Goal: Task Accomplishment & Management: Complete application form

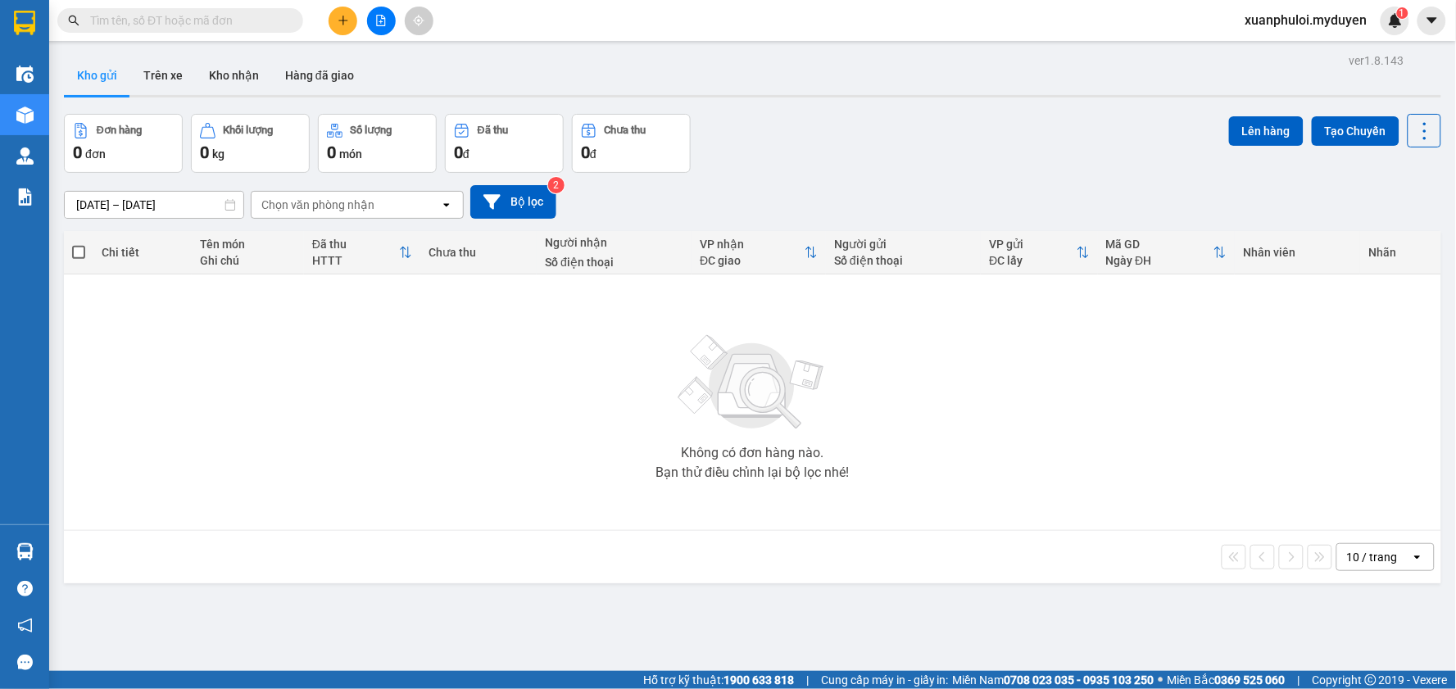
click at [347, 21] on icon "plus" at bounding box center [343, 20] width 11 height 11
click at [361, 57] on div "Tạo đơn hàng" at bounding box center [399, 61] width 123 height 31
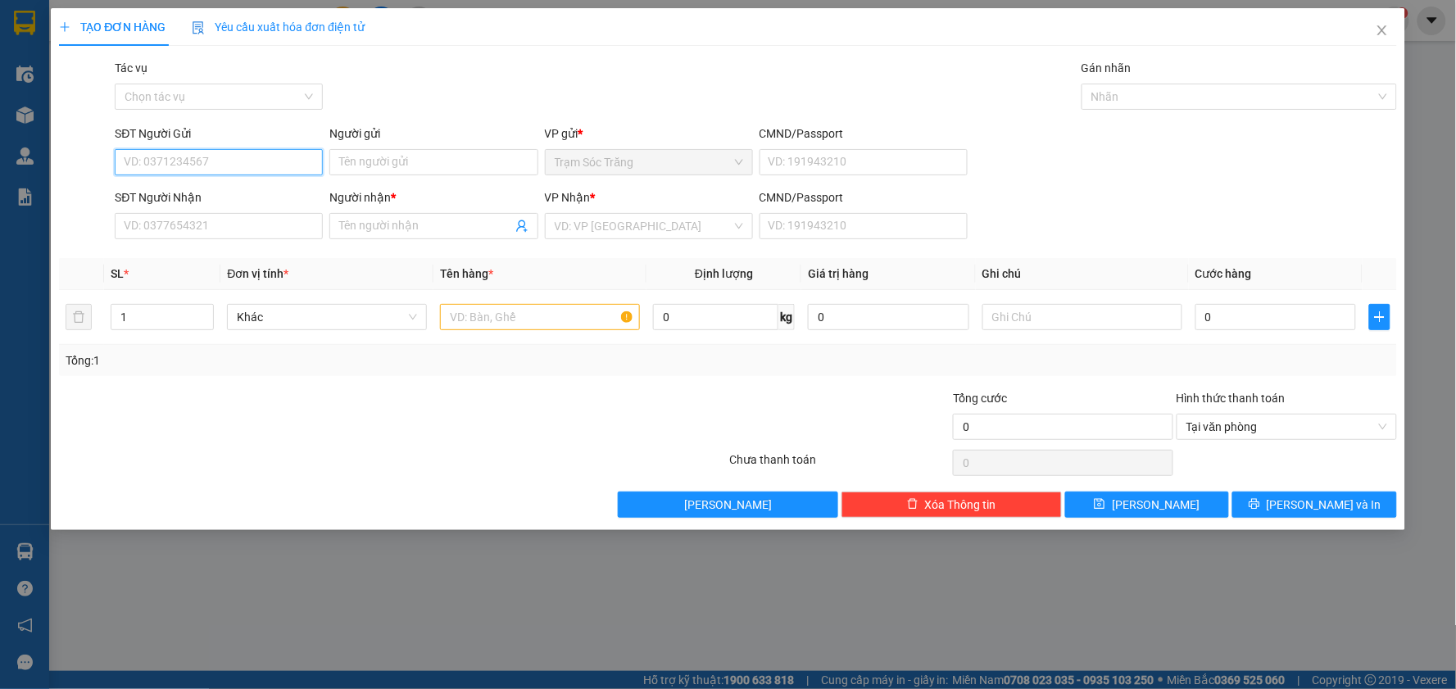
click at [266, 161] on input "SĐT Người Gửi" at bounding box center [219, 162] width 208 height 26
click at [263, 197] on div "0335657513 - không tên" at bounding box center [219, 195] width 188 height 18
type input "0335657513"
type input "không tên"
type input "0762305030"
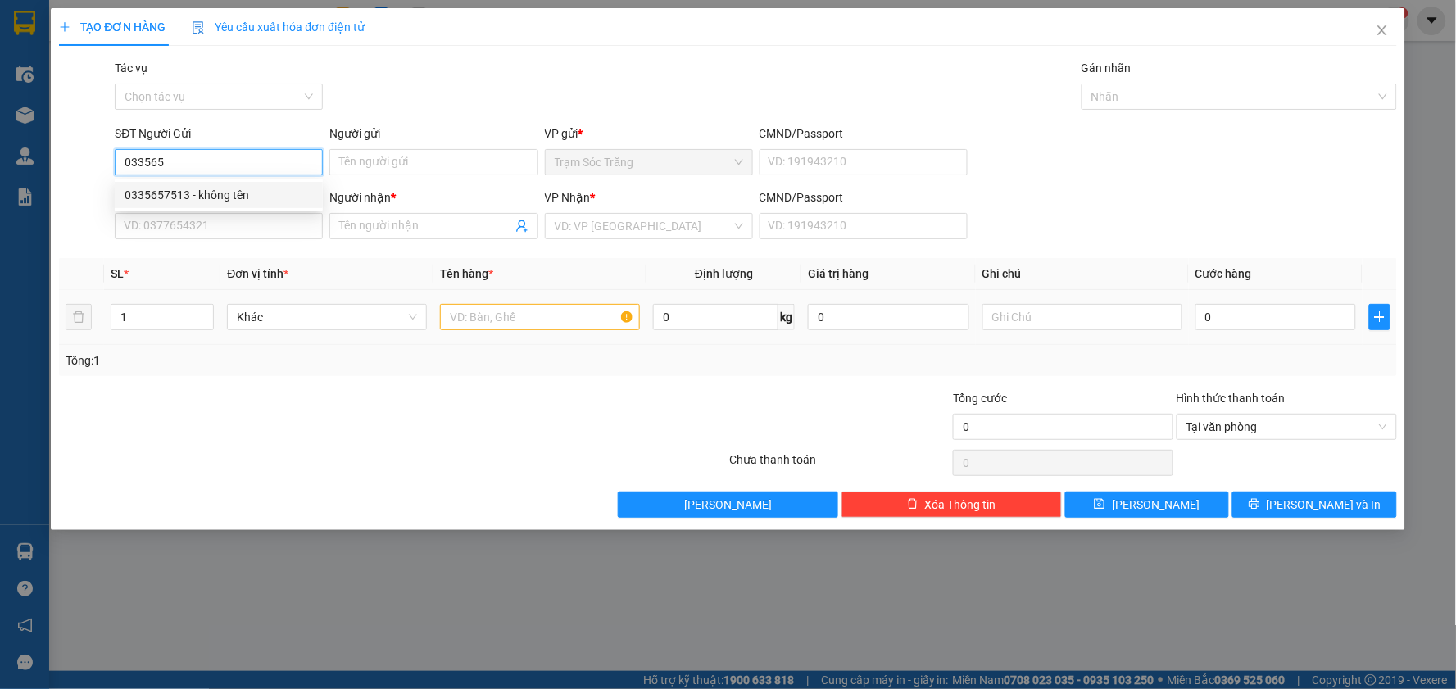
type input "THỦY"
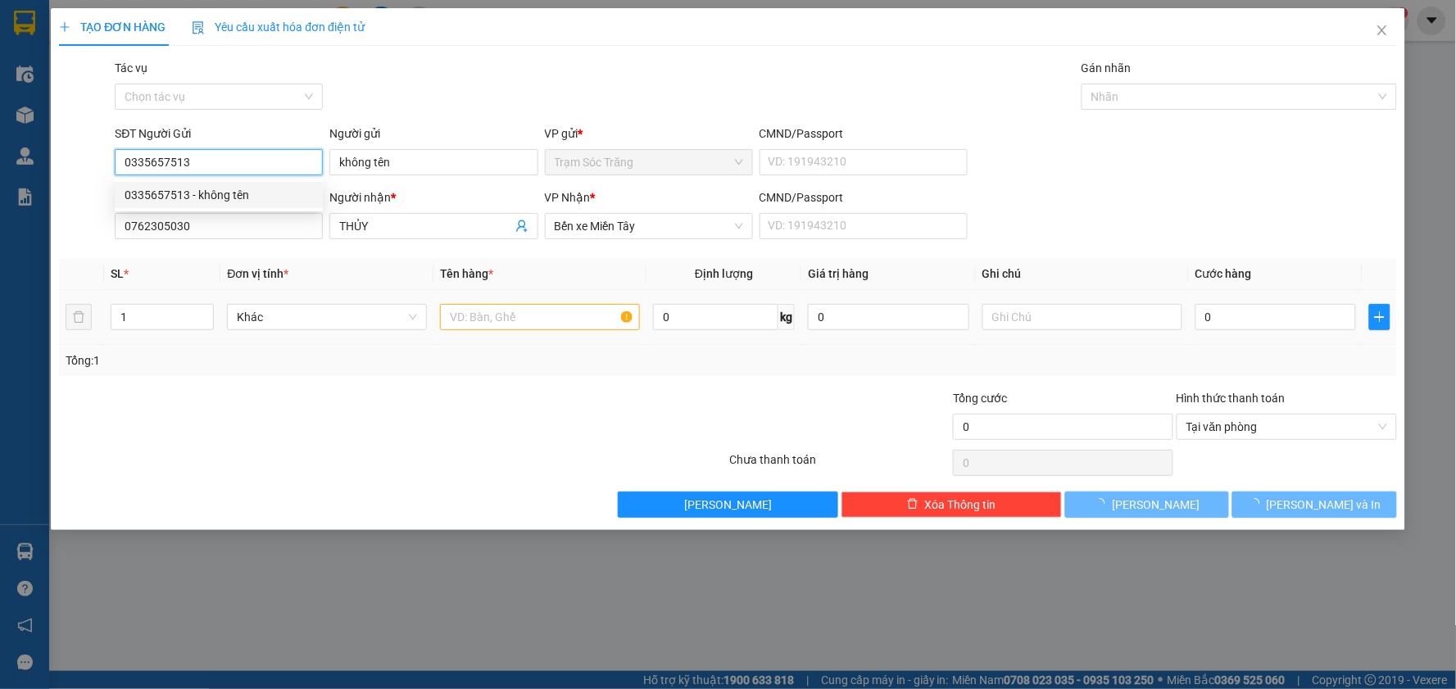
type input "50.000"
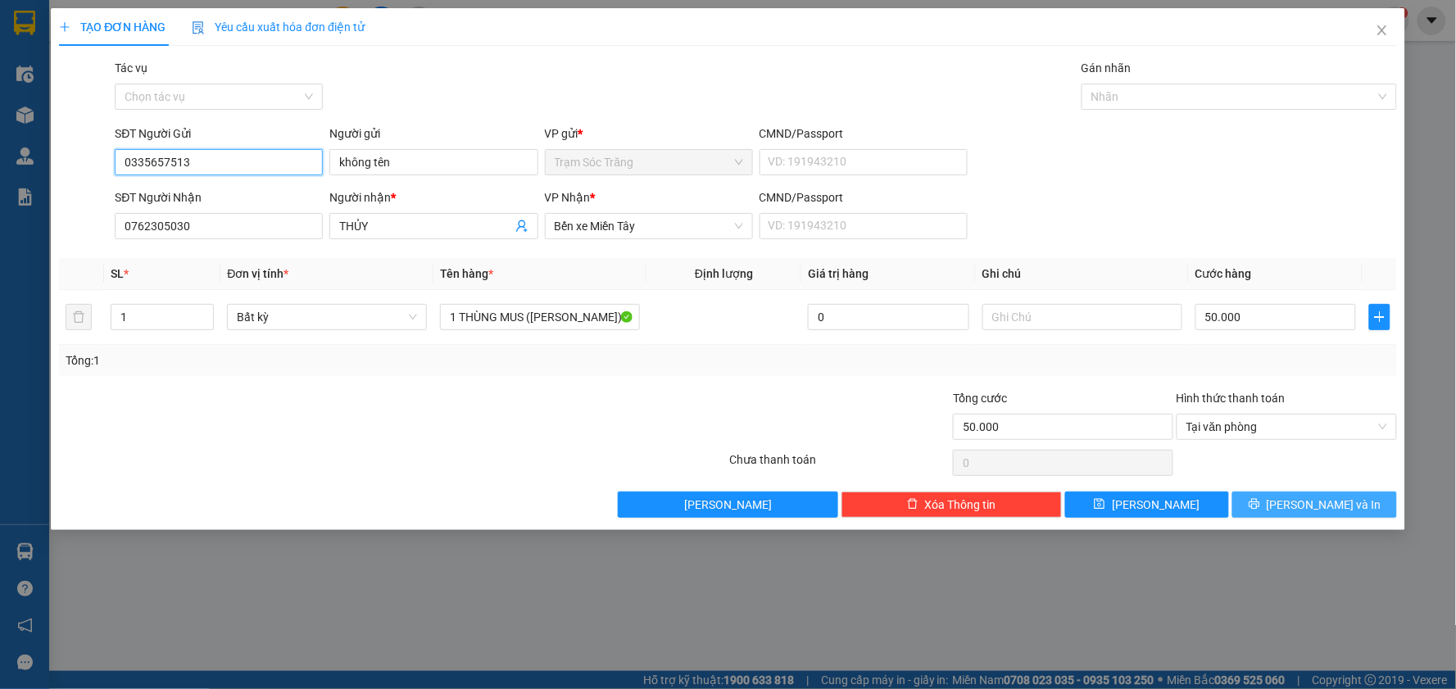
type input "0335657513"
click at [1260, 506] on icon "printer" at bounding box center [1254, 503] width 11 height 11
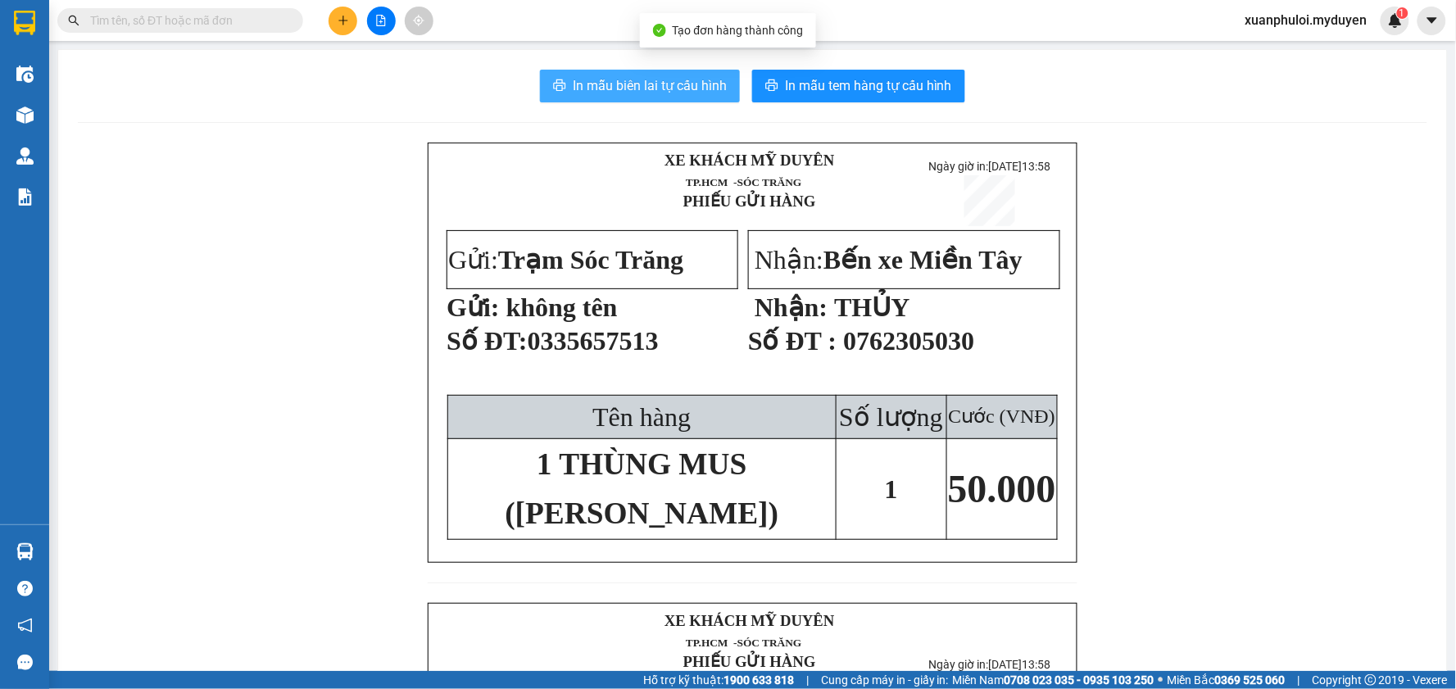
click at [646, 86] on span "In mẫu biên lai tự cấu hình" at bounding box center [650, 85] width 154 height 20
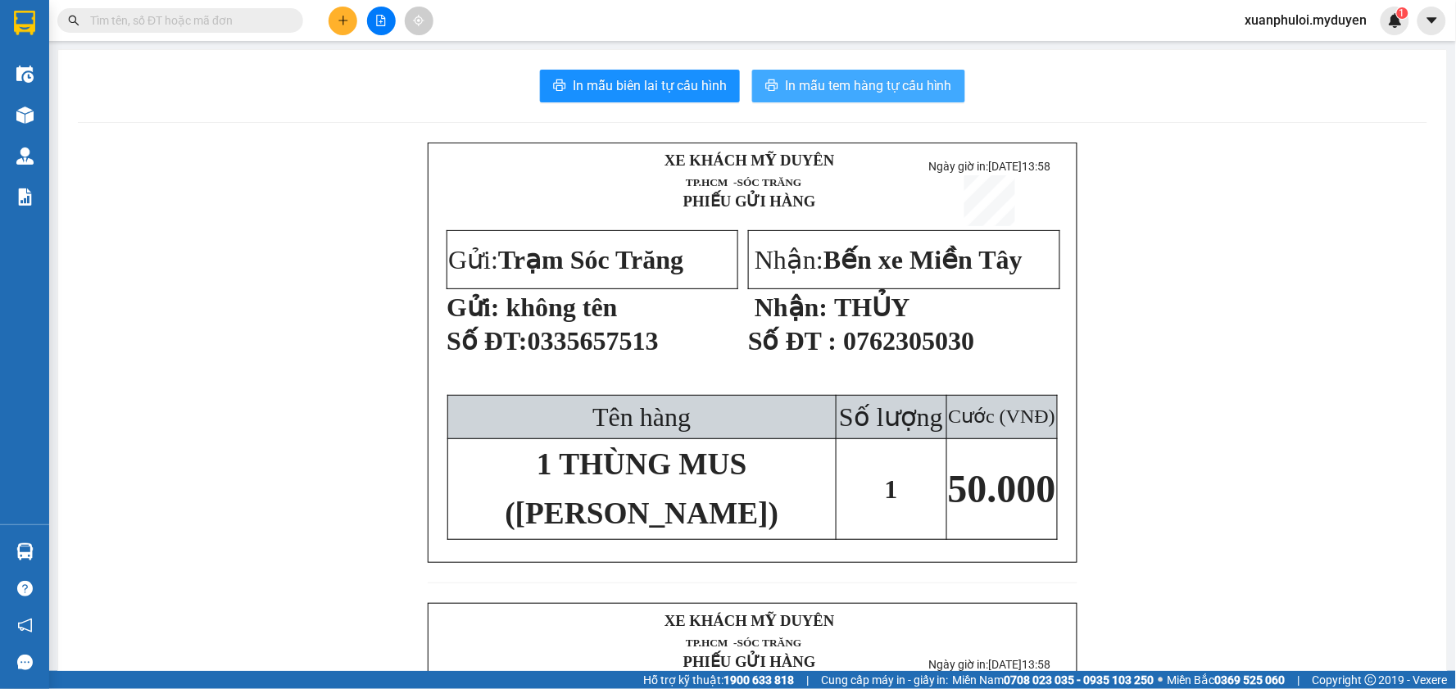
click at [939, 86] on span "In mẫu tem hàng tự cấu hình" at bounding box center [868, 85] width 167 height 20
